Goal: Information Seeking & Learning: Find specific page/section

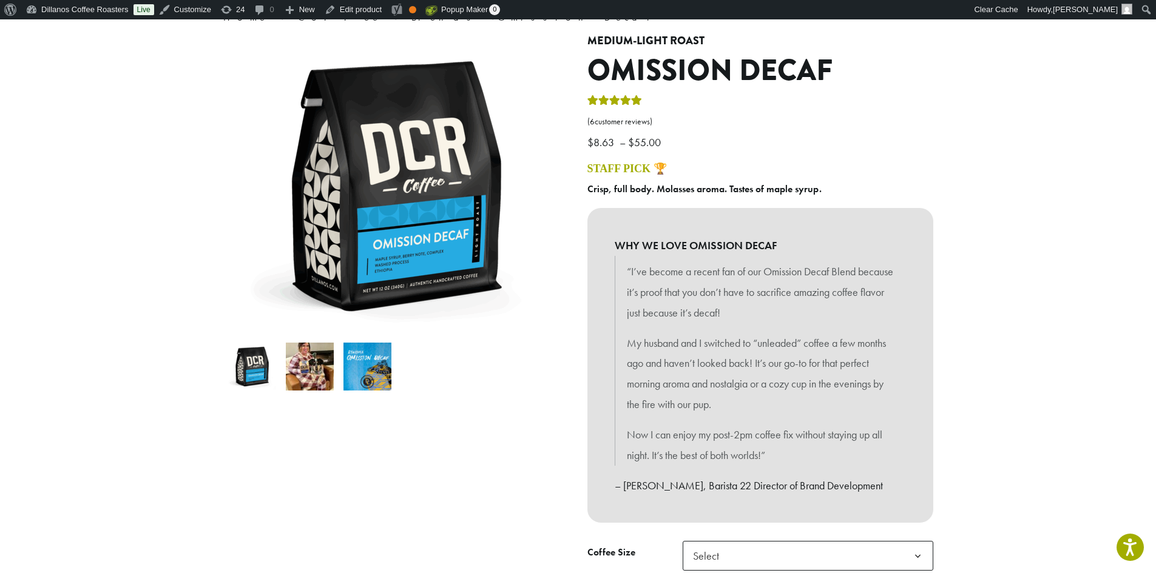
click at [306, 372] on img at bounding box center [310, 367] width 48 height 48
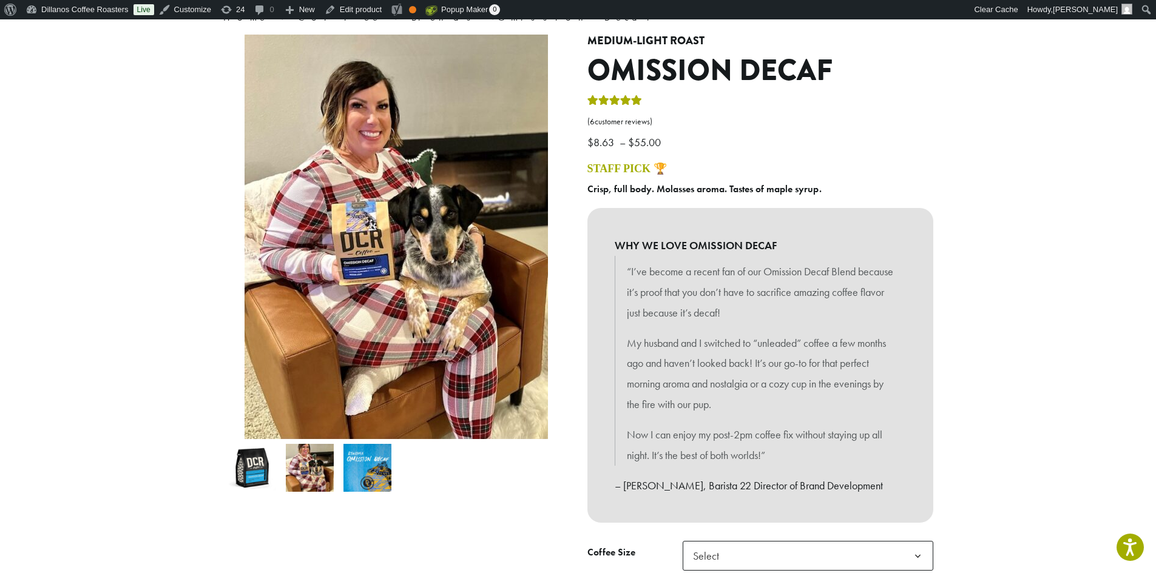
click at [372, 465] on img at bounding box center [367, 468] width 48 height 48
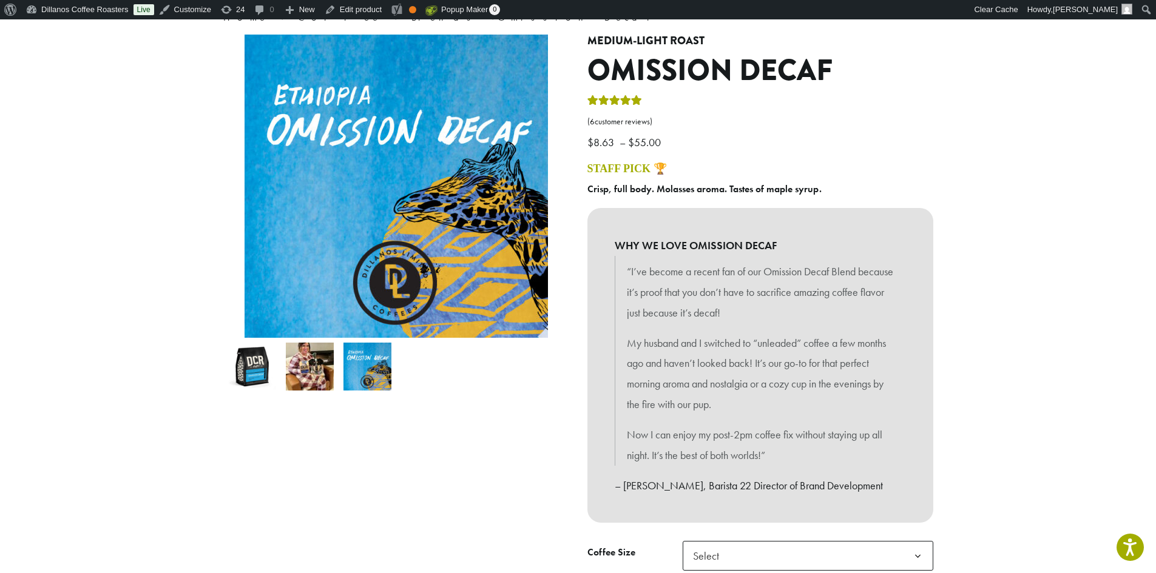
click at [315, 381] on img at bounding box center [310, 367] width 48 height 48
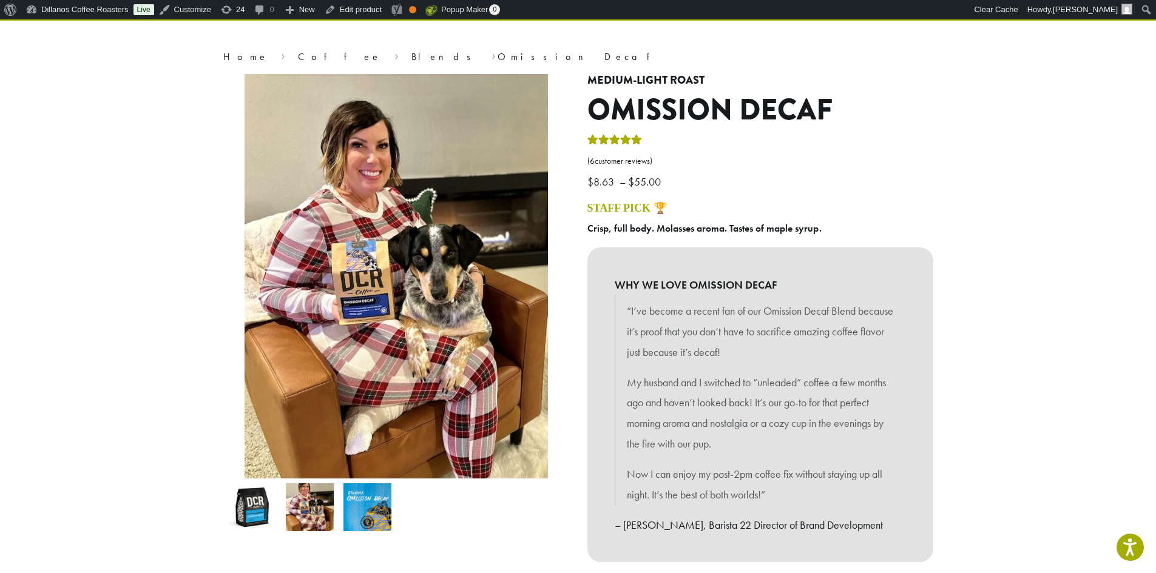
scroll to position [61, 0]
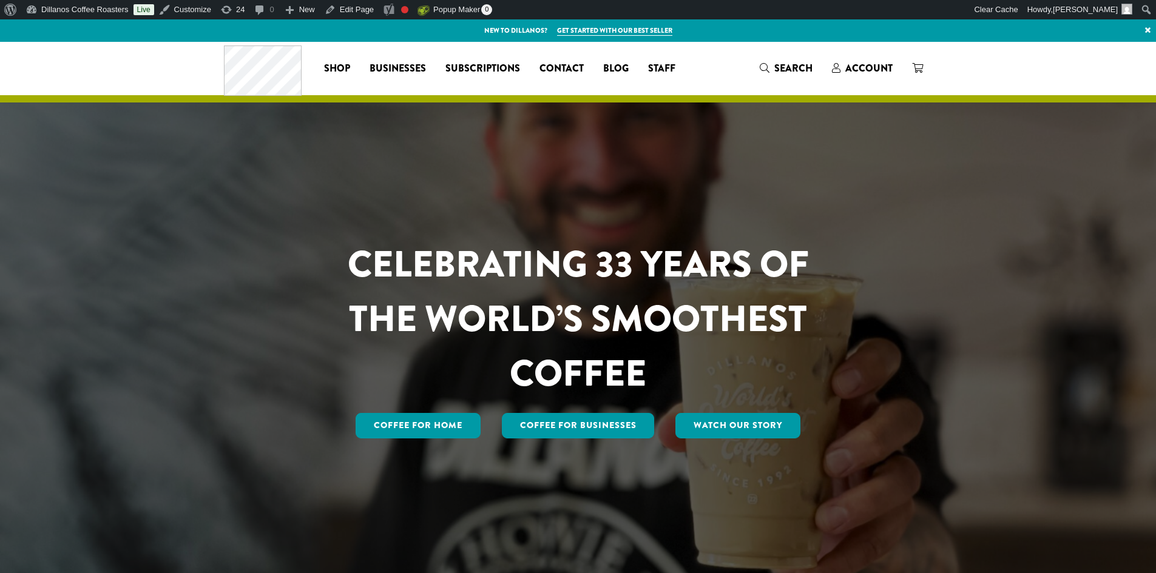
click at [792, 66] on span "Search" at bounding box center [793, 68] width 38 height 14
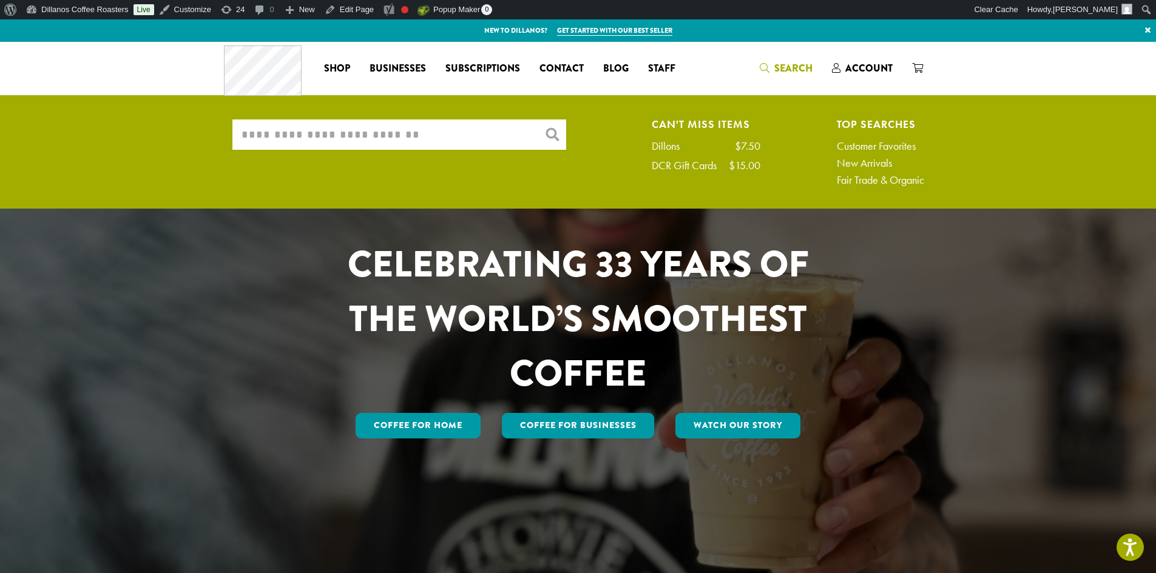
click at [271, 133] on input "What are you searching for?" at bounding box center [399, 135] width 334 height 30
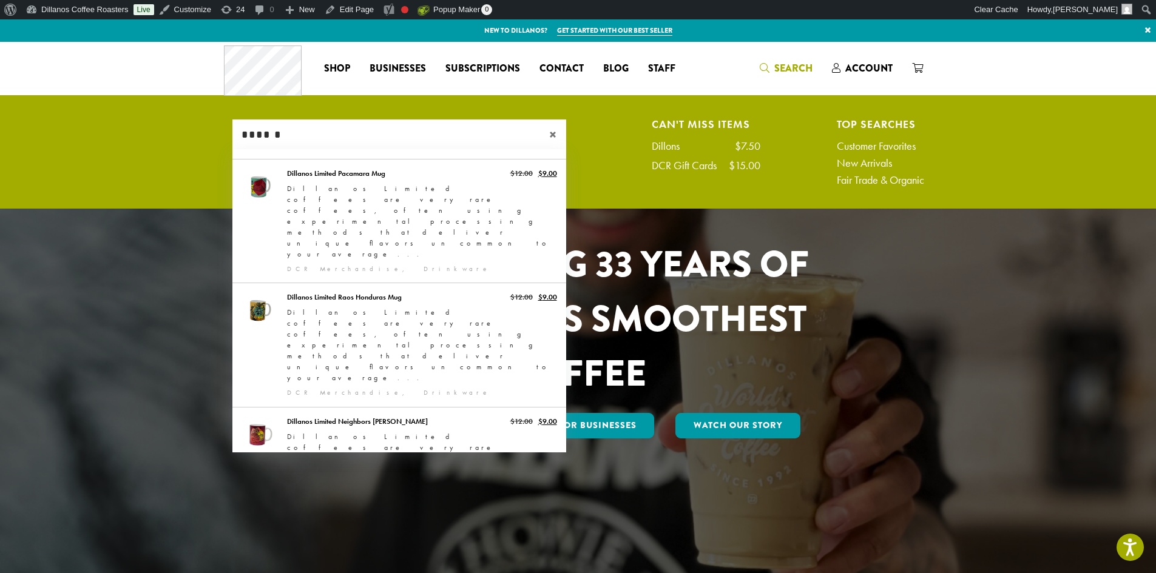
type input "******"
